Goal: Task Accomplishment & Management: Manage account settings

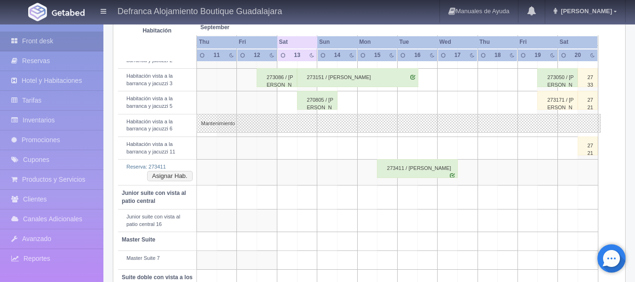
scroll to position [456, 0]
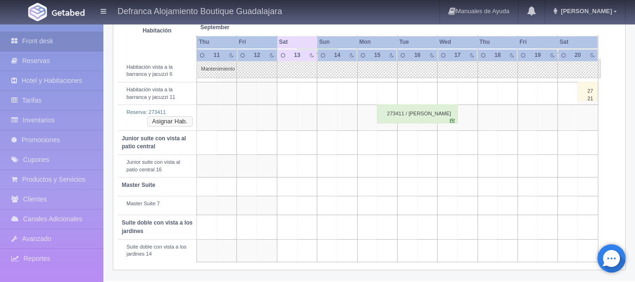
click at [183, 118] on button "Asignar Hab." at bounding box center [170, 121] width 46 height 10
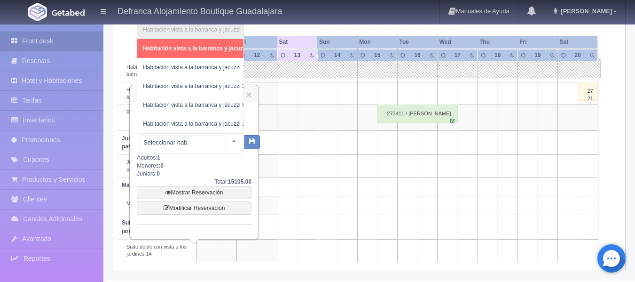
click at [226, 141] on div at bounding box center [234, 141] width 19 height 14
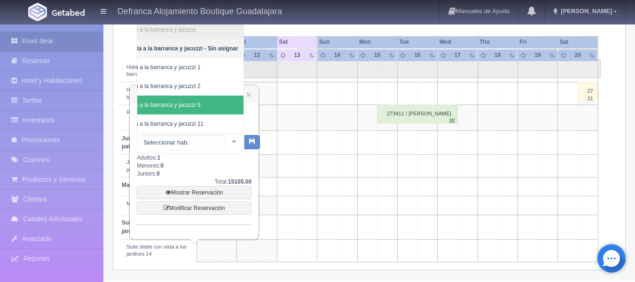
click at [217, 105] on span "Habitación vista a la barranca y jacuzzi 5" at bounding box center [168, 104] width 151 height 19
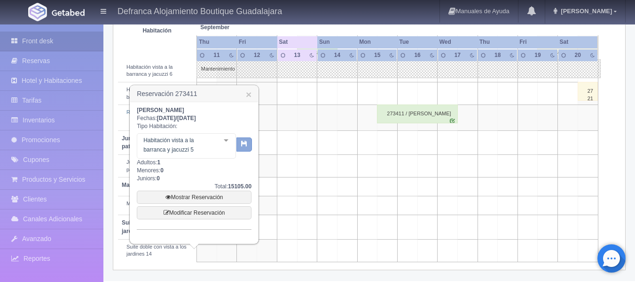
click at [244, 149] on button "button" at bounding box center [245, 144] width 16 height 14
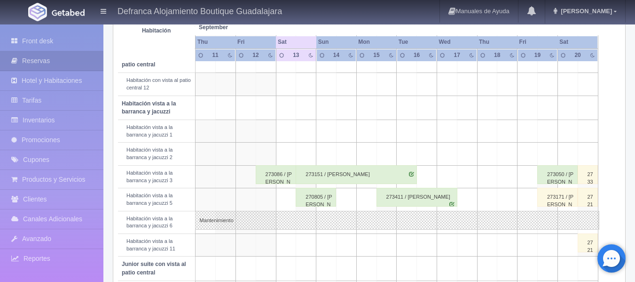
scroll to position [305, 0]
click at [392, 198] on div "273411 / [PERSON_NAME]" at bounding box center [417, 196] width 81 height 19
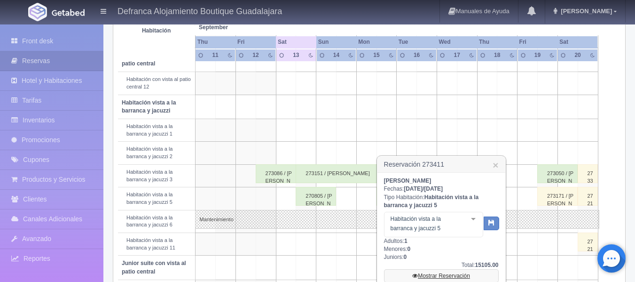
click at [459, 274] on link "Mostrar Reservación" at bounding box center [441, 275] width 115 height 13
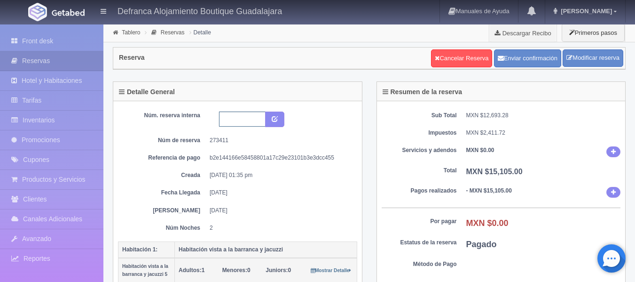
click at [238, 120] on input "text" at bounding box center [242, 118] width 47 height 15
type input "HVBJ5 15925-170925"
